Goal: Task Accomplishment & Management: Manage account settings

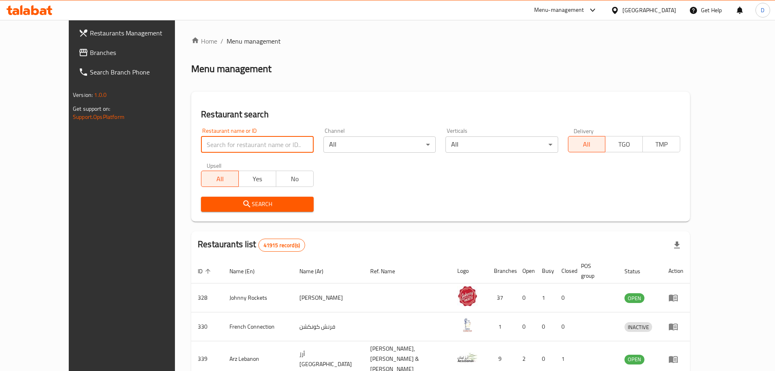
click at [201, 145] on input "search" at bounding box center [257, 144] width 112 height 16
paste input "664075"
type input "664075"
click at [208, 201] on span "Search" at bounding box center [257, 204] width 99 height 10
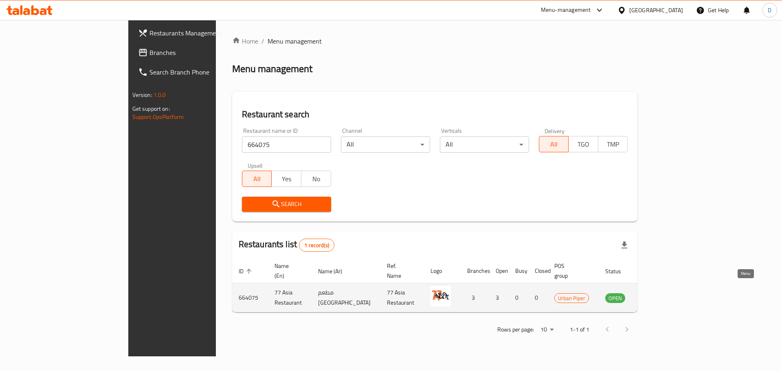
click at [657, 295] on icon "enhanced table" at bounding box center [652, 298] width 9 height 7
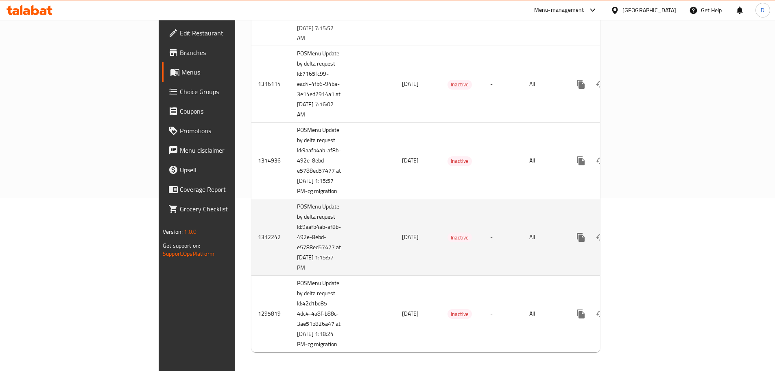
scroll to position [178, 0]
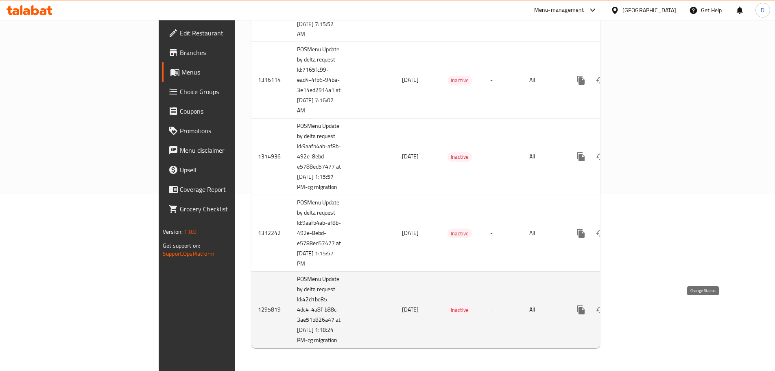
click at [606, 313] on icon "enhanced table" at bounding box center [601, 310] width 10 height 10
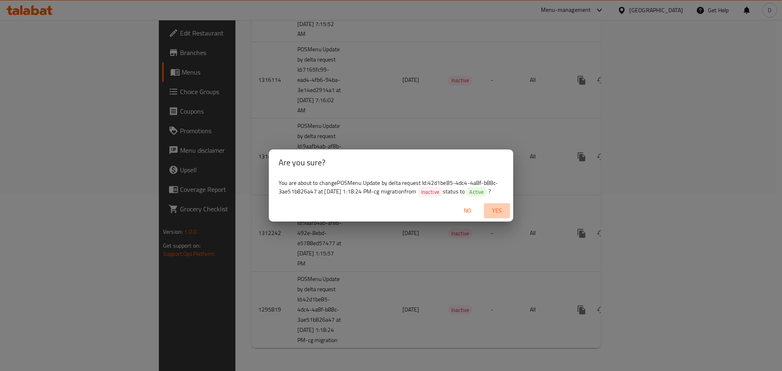
click at [491, 208] on span "Yes" at bounding box center [497, 211] width 20 height 10
